Goal: Check status

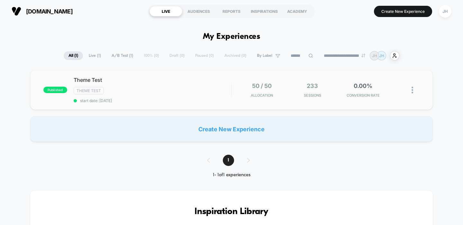
click at [232, 92] on div "50 / 50 Allocation 233 Sessions 0.00% CONVERSION RATE" at bounding box center [326, 90] width 188 height 15
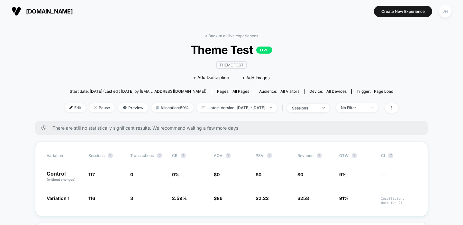
scroll to position [16, 0]
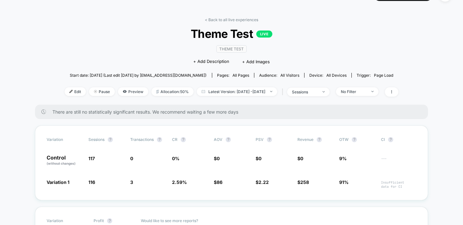
click at [234, 36] on span "Theme Test LIVE" at bounding box center [231, 33] width 300 height 13
click at [213, 36] on span "Theme Test LIVE" at bounding box center [231, 33] width 300 height 13
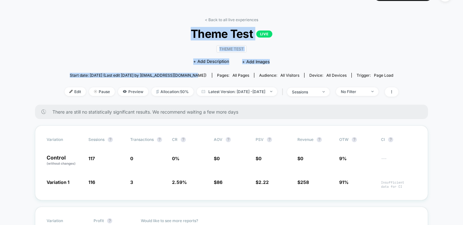
drag, startPoint x: 185, startPoint y: 74, endPoint x: 186, endPoint y: 33, distance: 40.2
click at [186, 33] on div "< Back to all live experiences Theme Test LIVE Theme Test Click to edit experie…" at bounding box center [231, 60] width 333 height 87
click at [186, 33] on span "Theme Test LIVE" at bounding box center [231, 33] width 300 height 13
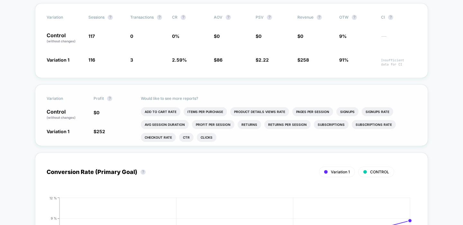
scroll to position [154, 0]
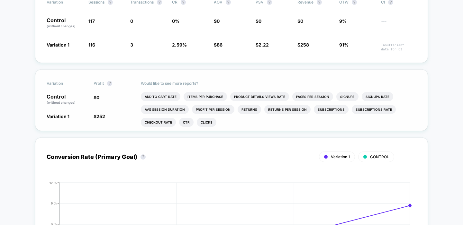
drag, startPoint x: 235, startPoint y: 124, endPoint x: 100, endPoint y: 84, distance: 140.5
click at [100, 84] on div "Variation Profit ? Control (without changes) $ 0 Variation 1 $ 252 Would like t…" at bounding box center [231, 100] width 393 height 62
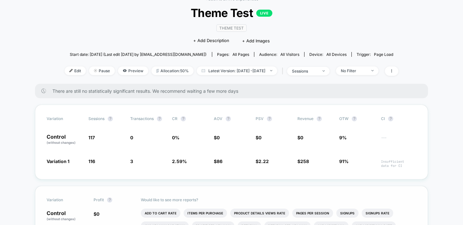
scroll to position [0, 0]
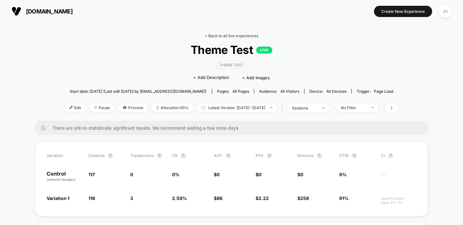
click at [212, 37] on link "< Back to all live experiences" at bounding box center [231, 35] width 53 height 5
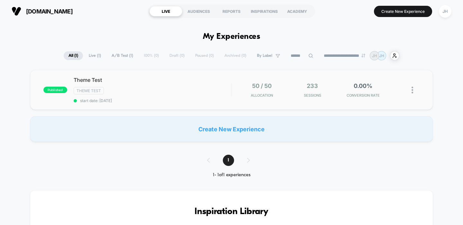
click at [249, 87] on div "50 / 50 Allocation" at bounding box center [261, 90] width 47 height 15
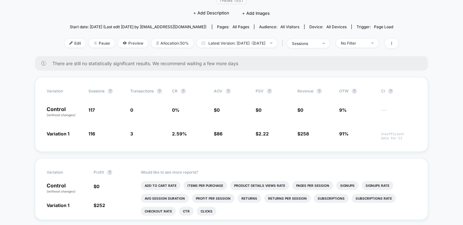
scroll to position [138, 0]
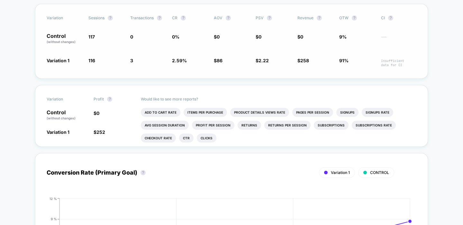
drag, startPoint x: 173, startPoint y: 56, endPoint x: 275, endPoint y: 56, distance: 102.8
click at [275, 56] on div "Variation Sessions ? Transactions ? CR ? AOV ? PSV ? Revenue ? OTW ? CI ? Contr…" at bounding box center [231, 41] width 393 height 75
